Goal: Find specific page/section: Find specific page/section

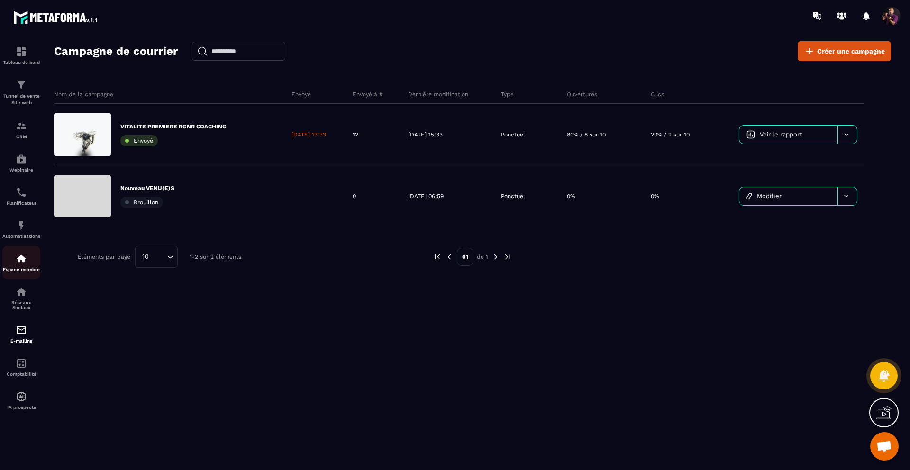
click at [21, 263] on img at bounding box center [21, 258] width 11 height 11
click at [32, 251] on link "Espace membre" at bounding box center [21, 262] width 38 height 33
